Goal: Task Accomplishment & Management: Manage account settings

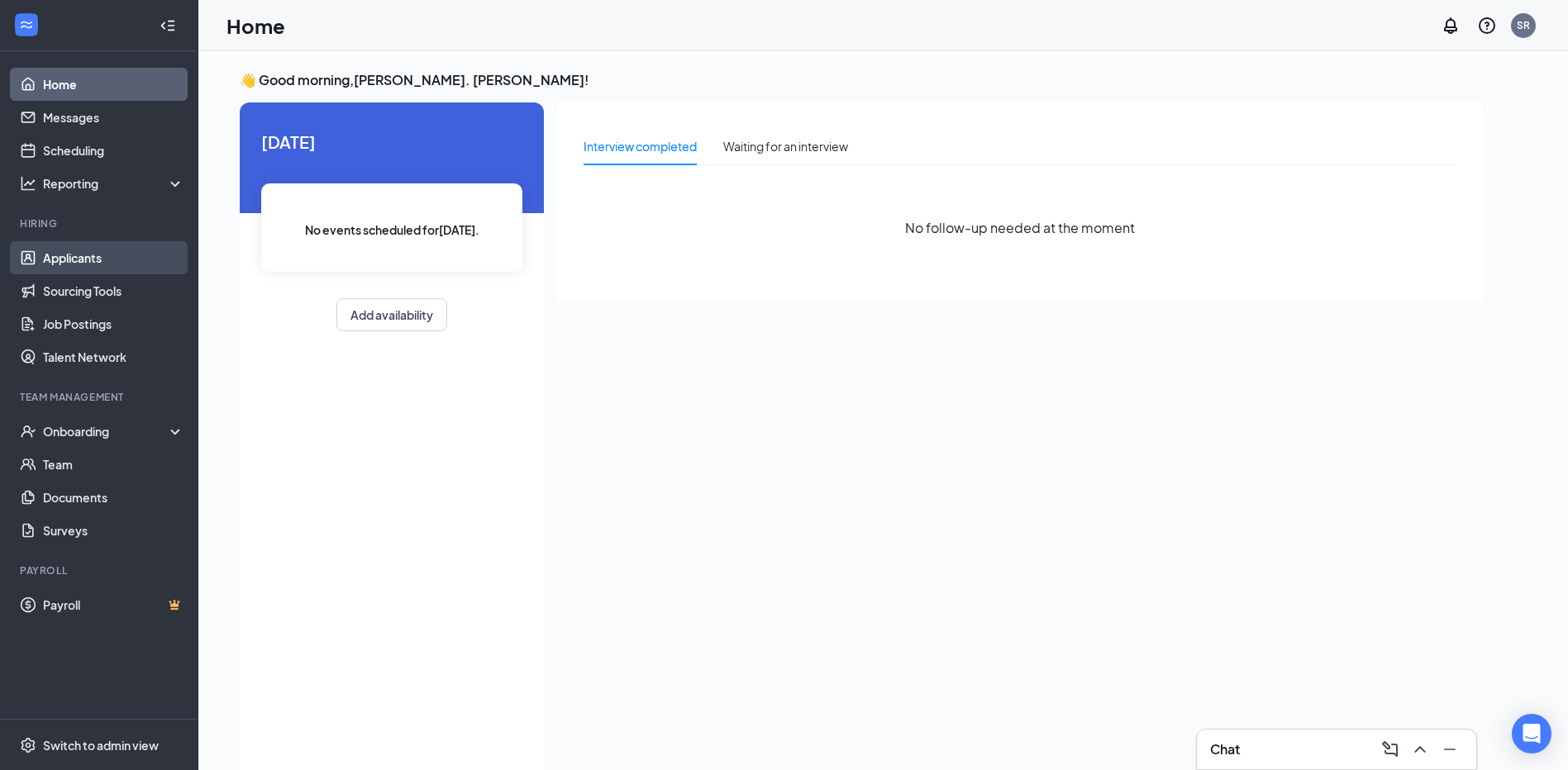
click at [77, 254] on link "Applicants" at bounding box center [113, 257] width 141 height 33
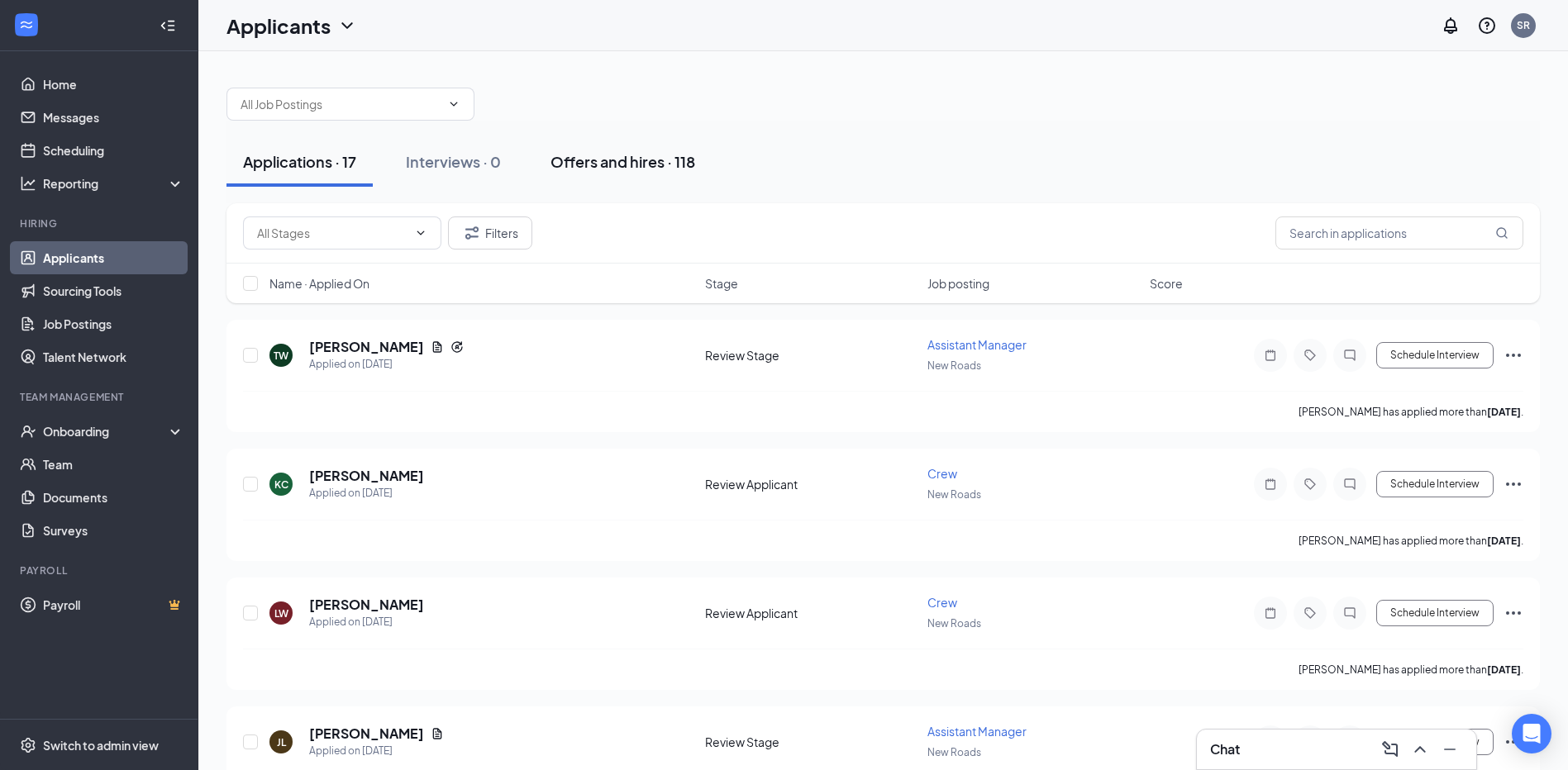
click at [584, 163] on div "Offers and hires · 118" at bounding box center [623, 162] width 145 height 20
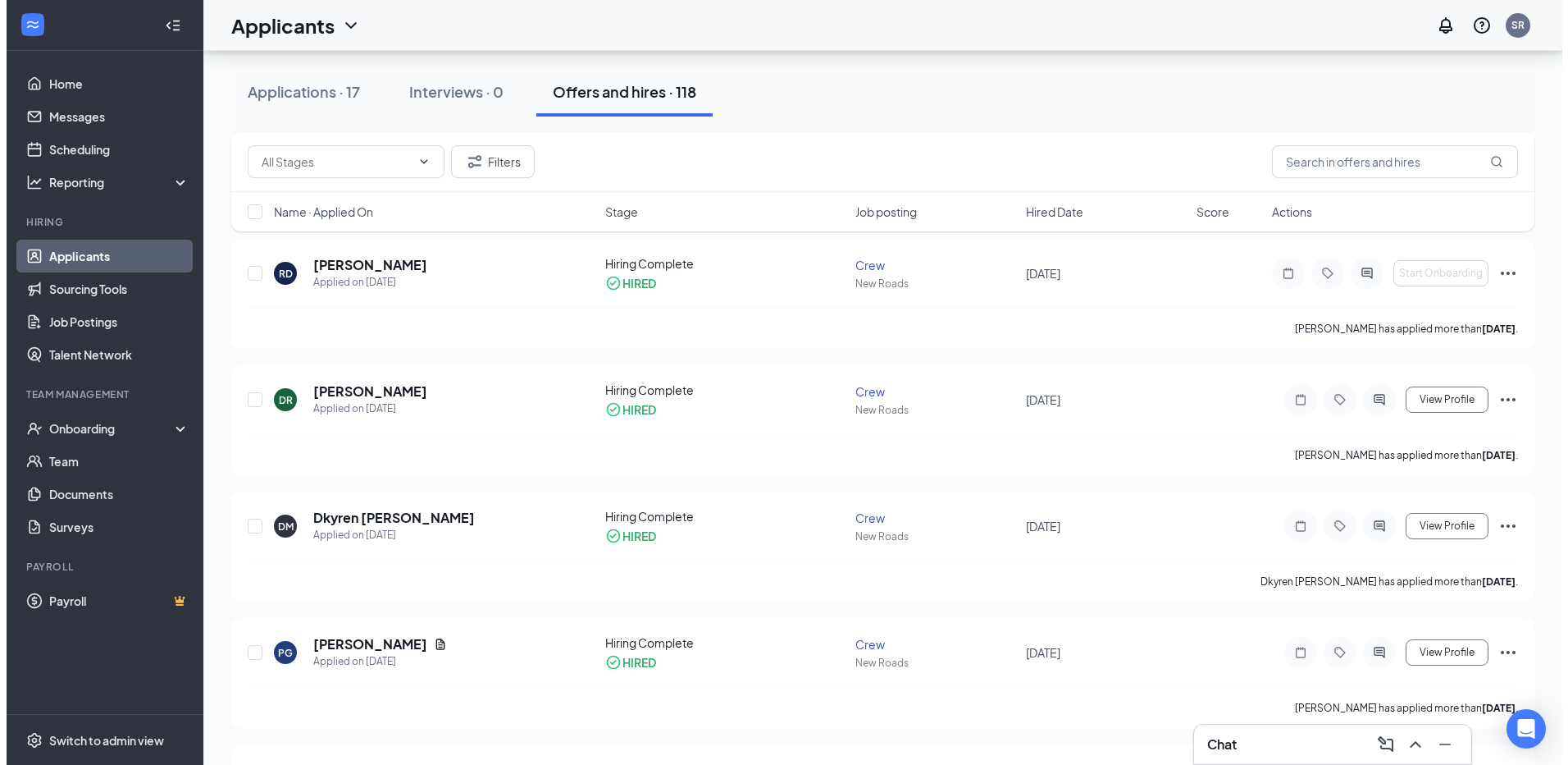
scroll to position [2380, 0]
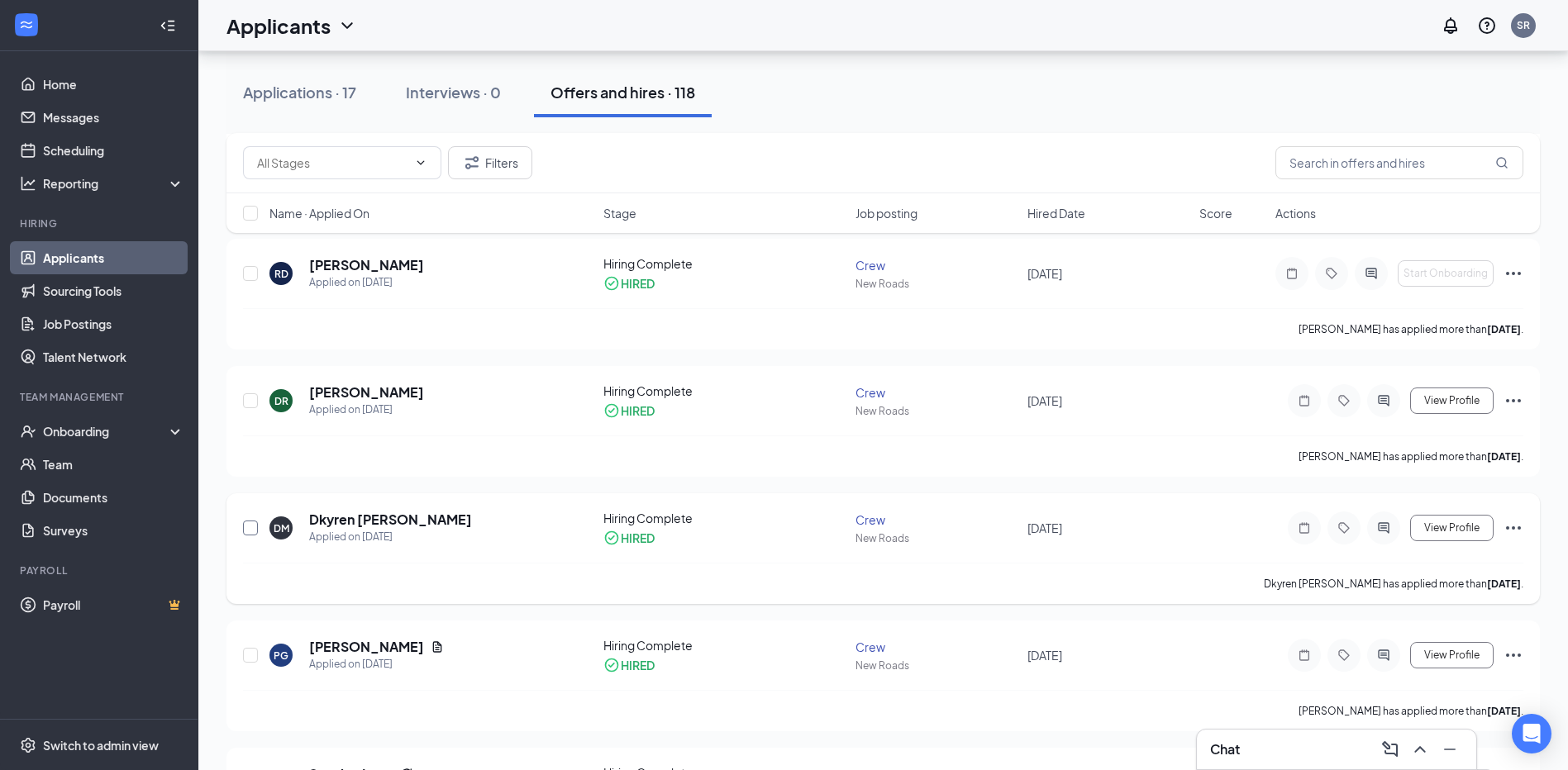
click at [243, 521] on input "checkbox" at bounding box center [249, 528] width 14 height 14
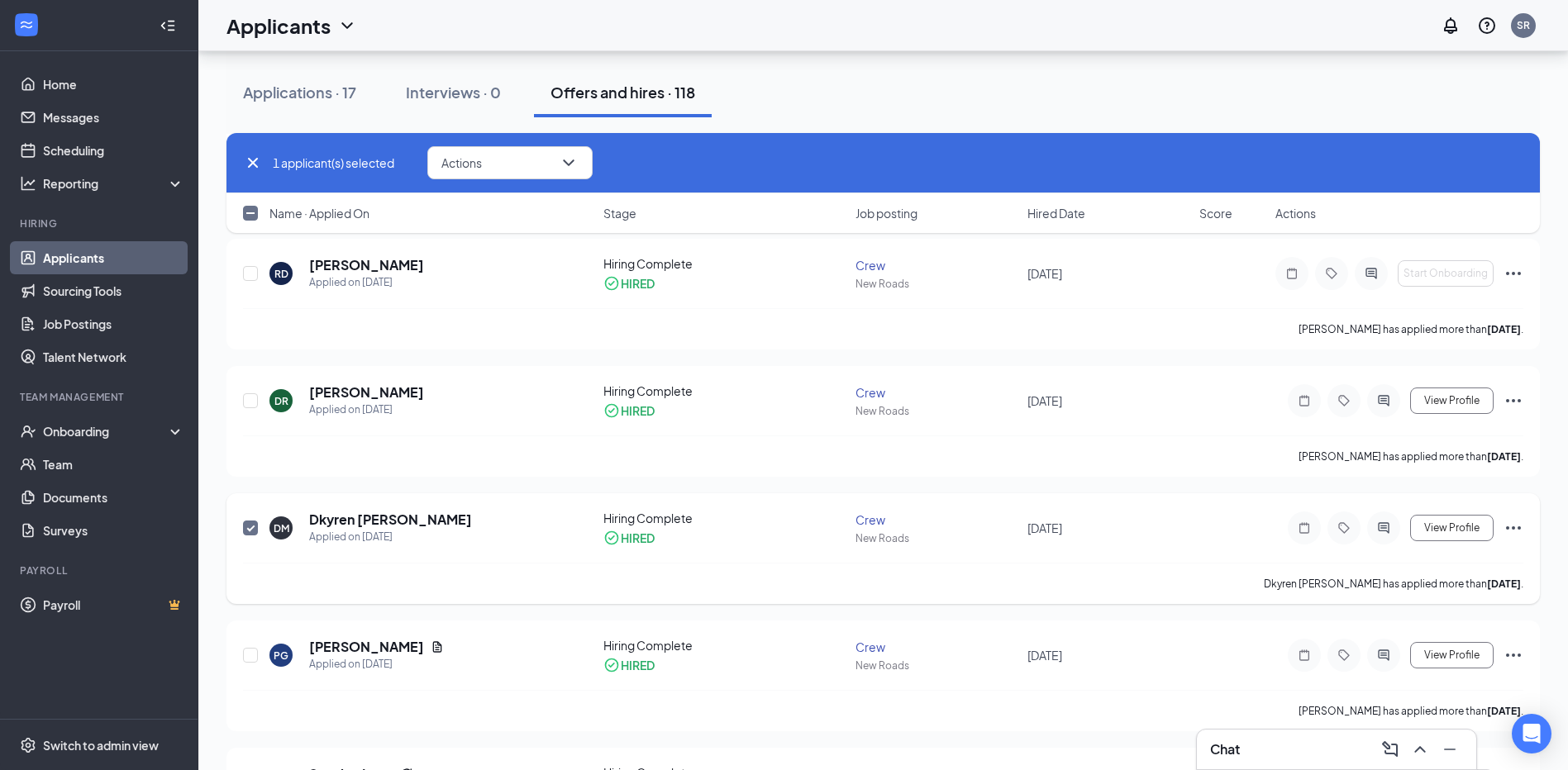
click at [243, 522] on span at bounding box center [249, 528] width 14 height 14
click at [243, 522] on input "checkbox" at bounding box center [249, 528] width 14 height 14
checkbox input "false"
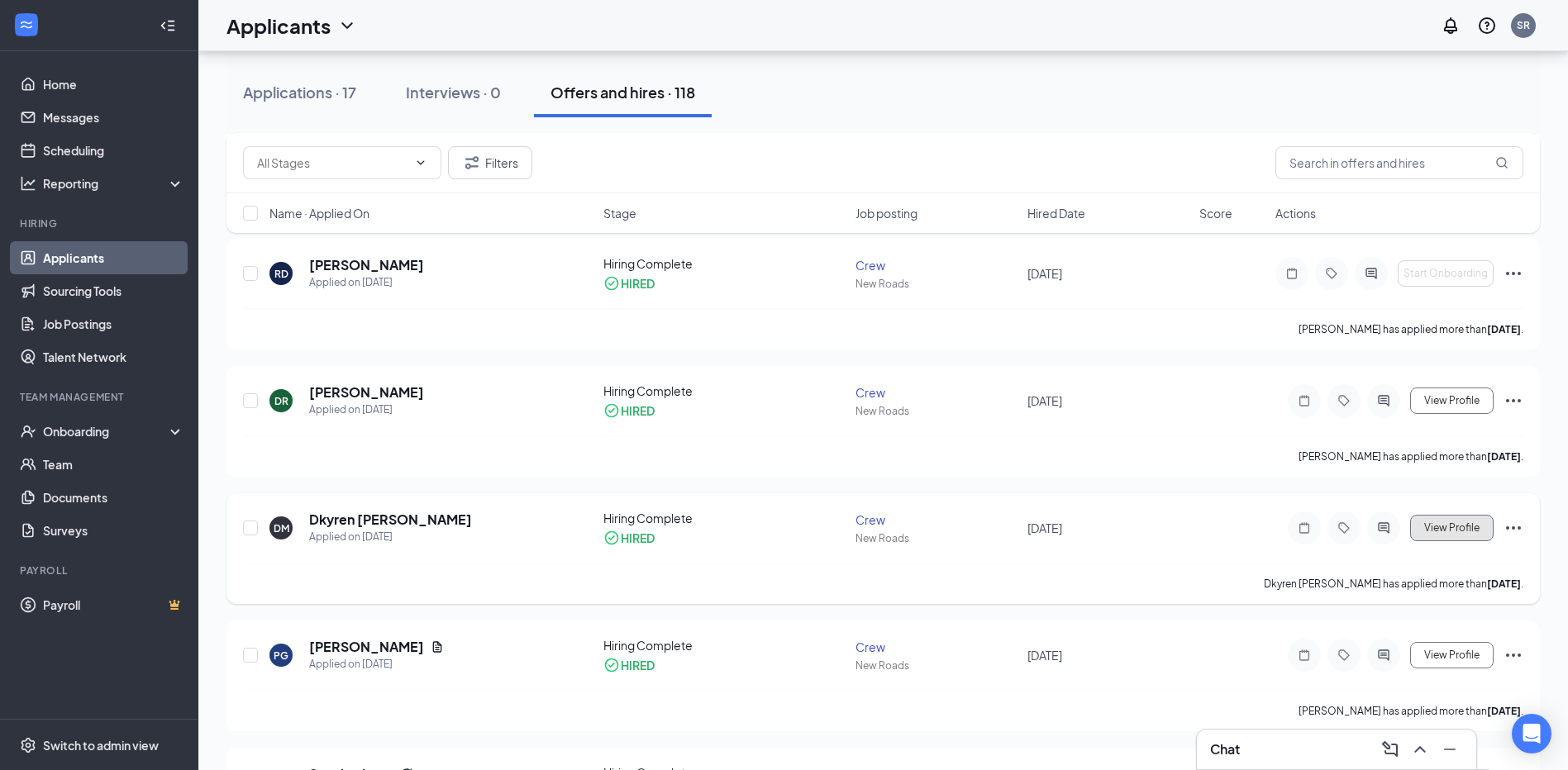
click at [1456, 537] on button "View Profile" at bounding box center [1451, 528] width 83 height 26
